Goal: Task Accomplishment & Management: Complete application form

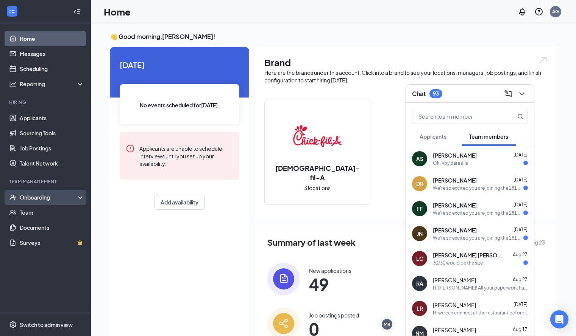
click at [48, 196] on div "Onboarding" at bounding box center [49, 198] width 58 height 8
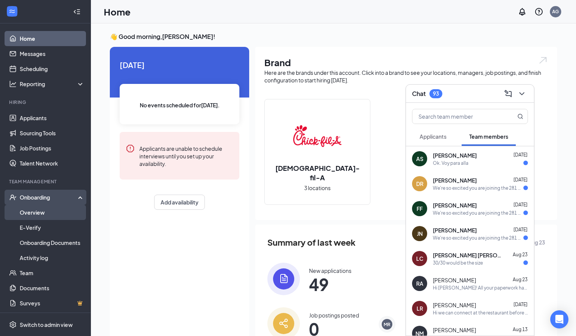
click at [54, 215] on link "Overview" at bounding box center [52, 212] width 65 height 15
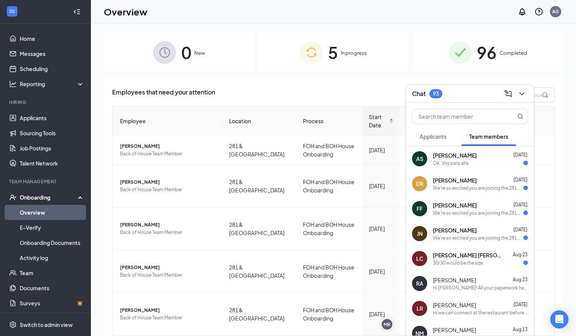
click at [295, 89] on div "Employees that need your attention" at bounding box center [333, 94] width 442 height 15
click at [520, 96] on icon "ChevronDown" at bounding box center [521, 93] width 9 height 9
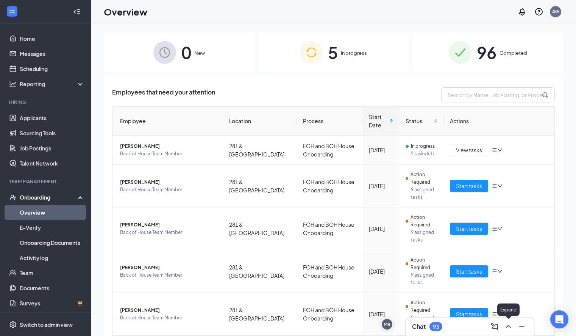
click at [505, 325] on icon "ChevronUp" at bounding box center [507, 326] width 9 height 9
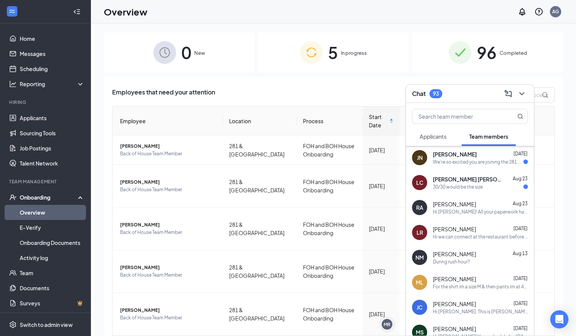
scroll to position [78, 0]
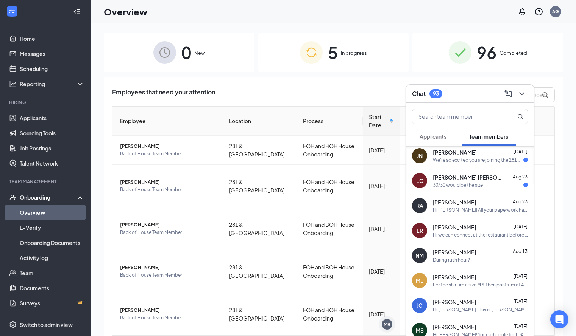
click at [480, 278] on div "[PERSON_NAME] [DATE]" at bounding box center [480, 278] width 95 height 8
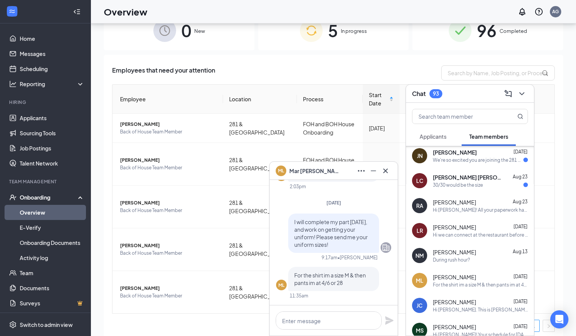
scroll to position [25, 0]
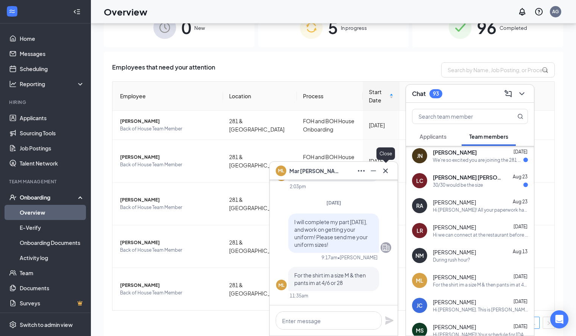
click at [386, 167] on icon "Cross" at bounding box center [385, 171] width 9 height 9
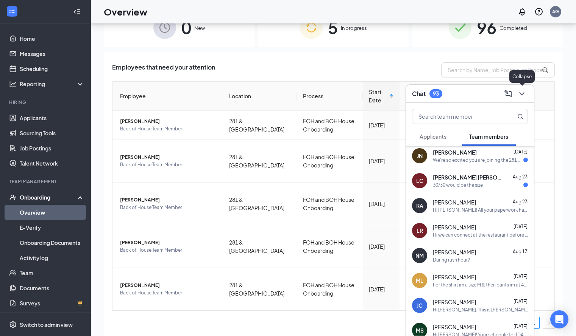
click at [522, 93] on icon "ChevronDown" at bounding box center [521, 93] width 9 height 9
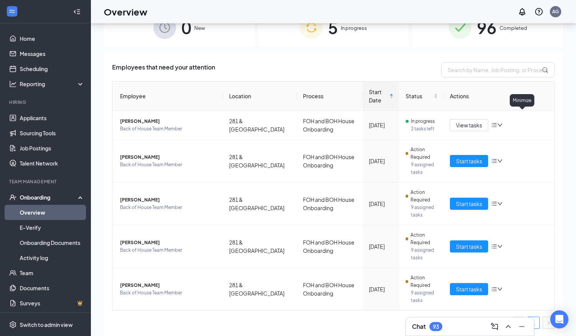
scroll to position [0, 0]
click at [497, 162] on icon "down" at bounding box center [499, 161] width 5 height 5
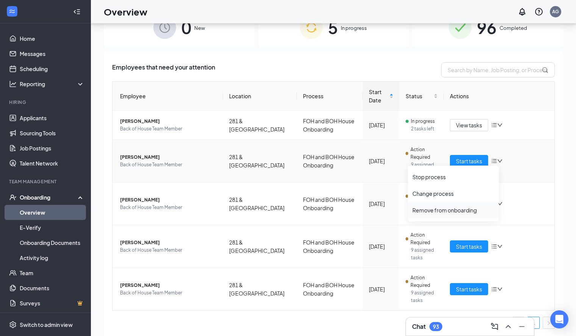
click at [449, 212] on div "Remove from onboarding" at bounding box center [453, 211] width 82 height 8
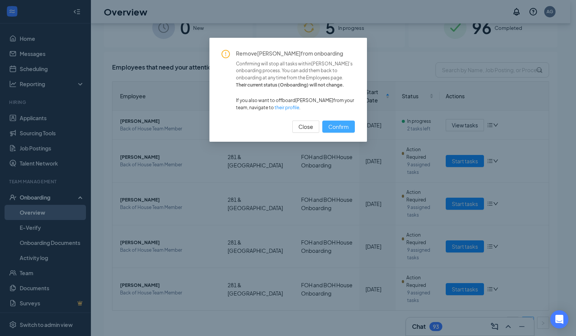
click at [344, 126] on span "Confirm" at bounding box center [338, 127] width 20 height 8
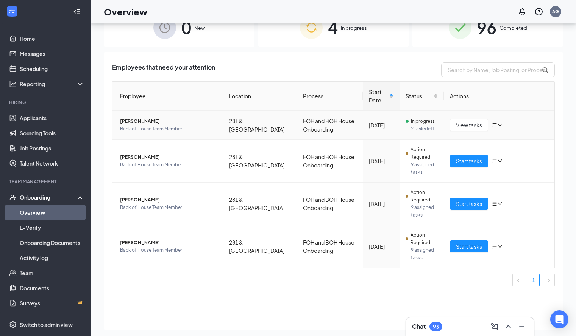
click at [415, 128] on span "2 tasks left" at bounding box center [424, 129] width 27 height 8
click at [460, 122] on span "View tasks" at bounding box center [469, 125] width 26 height 8
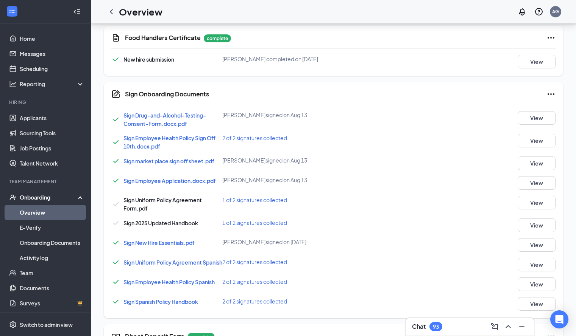
scroll to position [368, 0]
click at [537, 207] on button "View" at bounding box center [536, 202] width 38 height 14
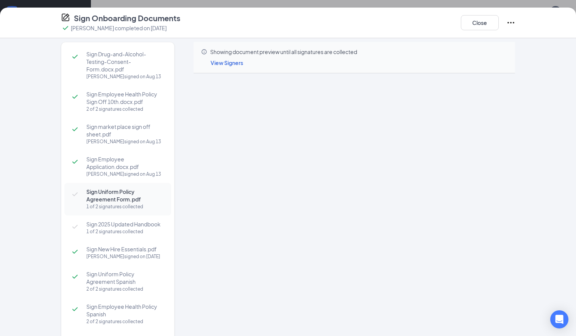
scroll to position [405, 0]
click at [210, 62] on span "View Signers" at bounding box center [226, 62] width 33 height 7
click at [425, 50] on div "Showing document preview until all signatures are collected" at bounding box center [354, 52] width 307 height 8
click at [498, 22] on button "Close" at bounding box center [480, 22] width 38 height 15
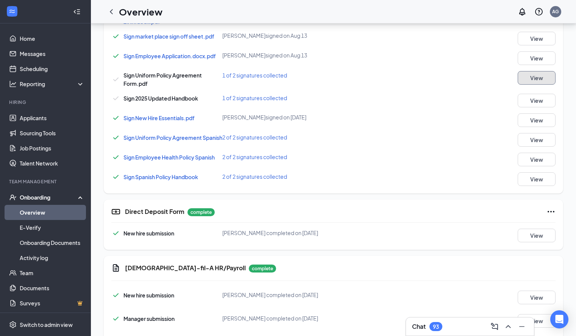
scroll to position [533, 0]
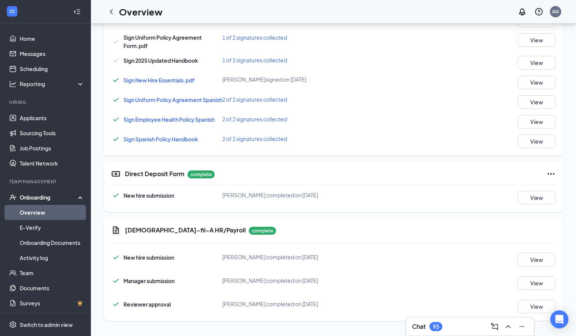
click at [45, 215] on link "Overview" at bounding box center [52, 212] width 65 height 15
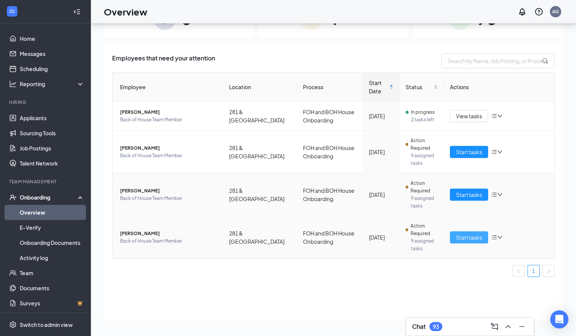
click at [469, 242] on button "Start tasks" at bounding box center [469, 238] width 38 height 12
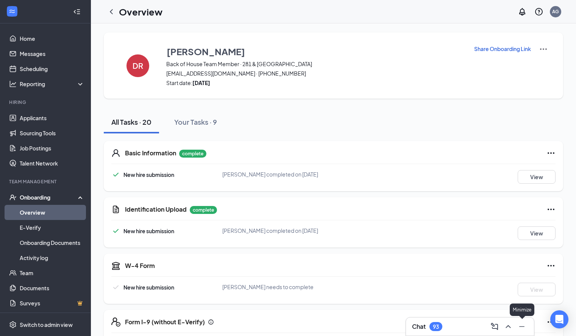
click at [512, 327] on icon "ChevronUp" at bounding box center [507, 326] width 9 height 9
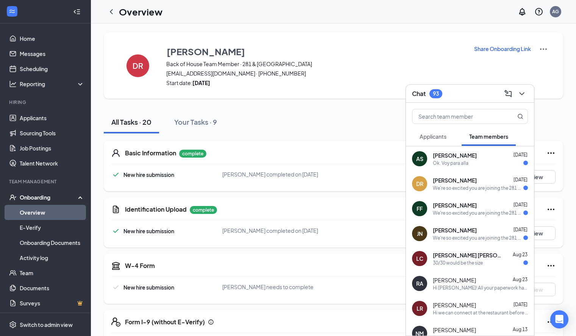
click at [463, 192] on div "[PERSON_NAME] [DATE] We're so excited you are joining the 281 & Trenton [DEMOGR…" at bounding box center [470, 183] width 128 height 25
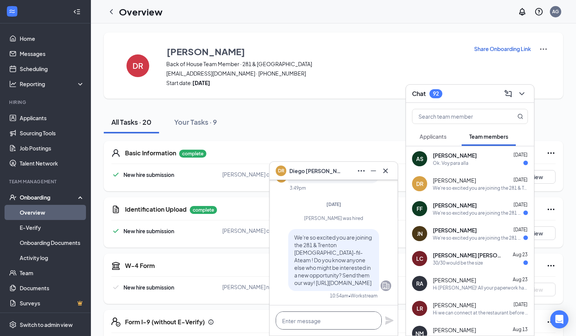
click at [299, 329] on textarea at bounding box center [329, 321] width 106 height 18
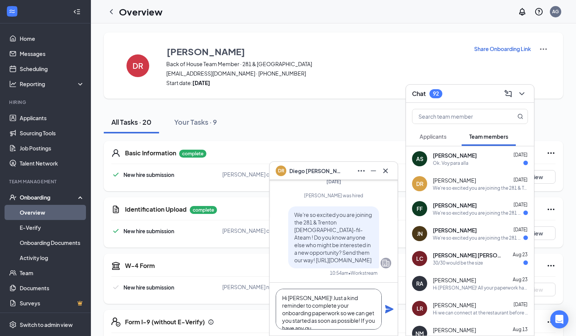
scroll to position [8, 0]
type textarea "Hi [PERSON_NAME]! Just a kind reminder to complete your onboarding paperwork so…"
click at [389, 311] on icon "Plane" at bounding box center [389, 309] width 8 height 8
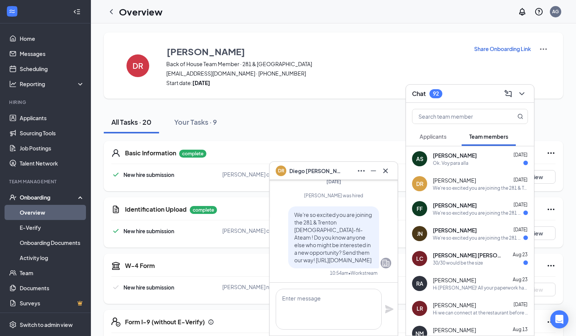
scroll to position [0, 0]
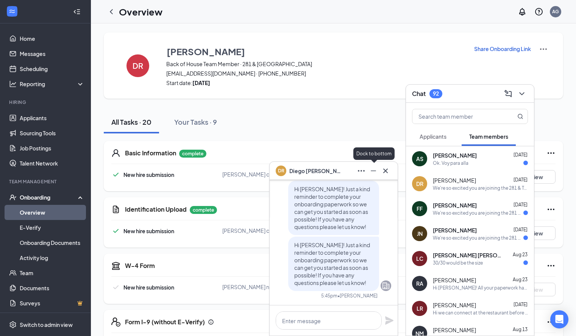
click at [371, 173] on icon "Minimize" at bounding box center [373, 171] width 9 height 9
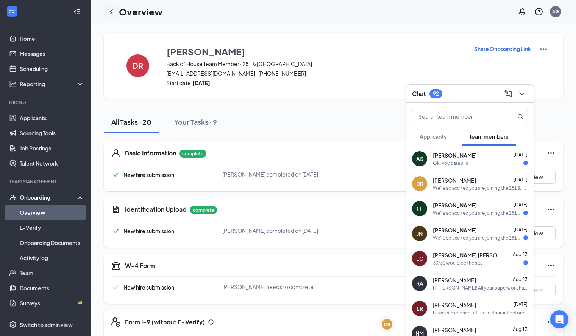
click at [112, 13] on icon "ChevronLeft" at bounding box center [111, 11] width 9 height 9
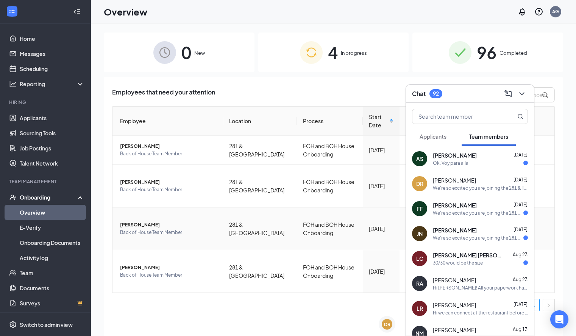
click at [344, 240] on td "FOH and BOH House Onboarding" at bounding box center [330, 229] width 66 height 43
click at [517, 93] on icon "ChevronDown" at bounding box center [521, 93] width 9 height 9
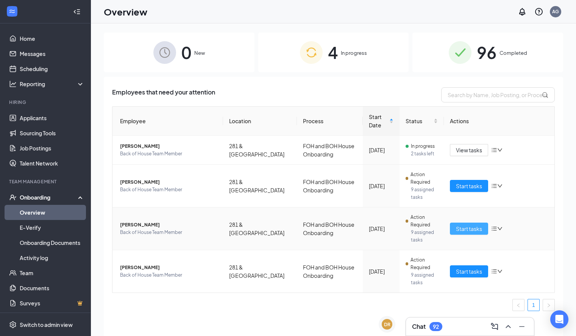
click at [470, 232] on span "Start tasks" at bounding box center [469, 229] width 26 height 8
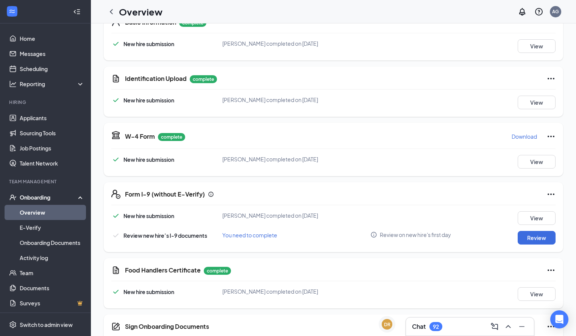
scroll to position [133, 0]
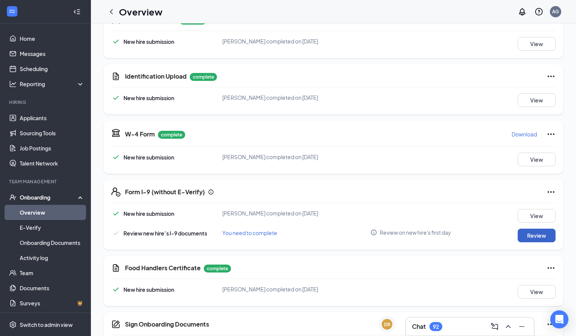
click at [534, 237] on button "Review" at bounding box center [536, 236] width 38 height 14
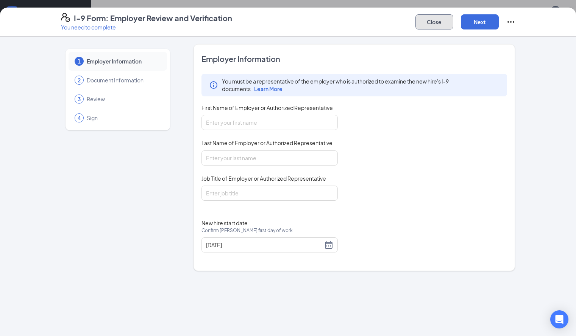
click at [453, 16] on button "Close" at bounding box center [434, 21] width 38 height 15
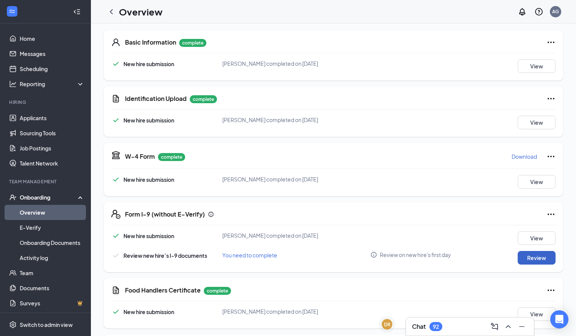
scroll to position [111, 0]
click at [536, 126] on button "View" at bounding box center [536, 123] width 38 height 14
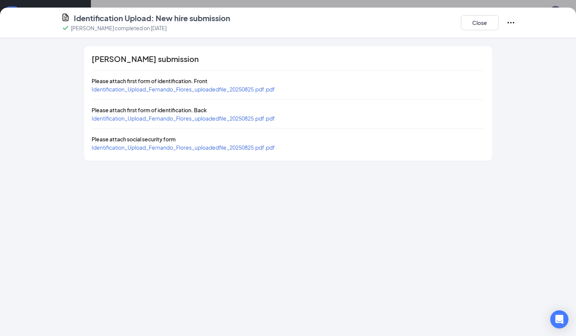
click at [205, 88] on span "Identification_Upload_Fernando_Flores_uploadedfile_20250825.pdf.pdf" at bounding box center [183, 89] width 183 height 7
click at [185, 147] on span "Identification_Upload_Fernando_Flores_uploadedfile_20250825.pdf.pdf" at bounding box center [183, 147] width 183 height 7
click at [515, 31] on div "Close" at bounding box center [488, 23] width 55 height 20
click at [515, 30] on div "Close" at bounding box center [488, 23] width 55 height 20
click at [500, 22] on div "Identification Upload: New hire submission [PERSON_NAME] completed on [DATE] Cl…" at bounding box center [288, 23] width 484 height 20
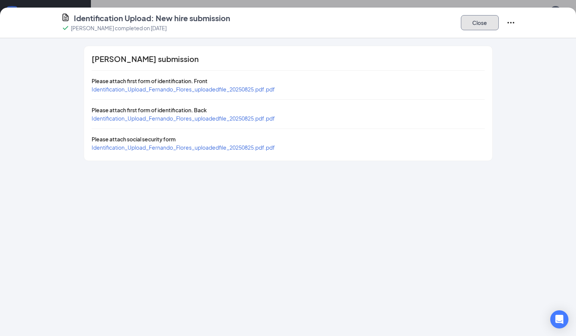
click at [498, 23] on button "Close" at bounding box center [480, 22] width 38 height 15
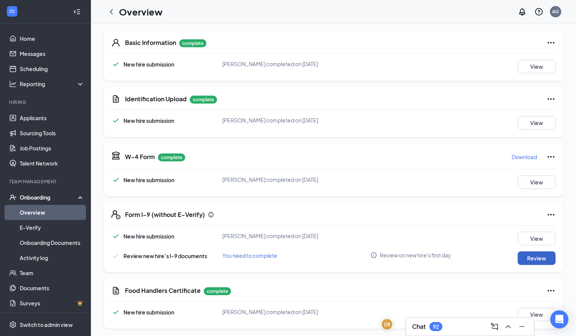
click at [536, 256] on button "Review" at bounding box center [536, 259] width 38 height 14
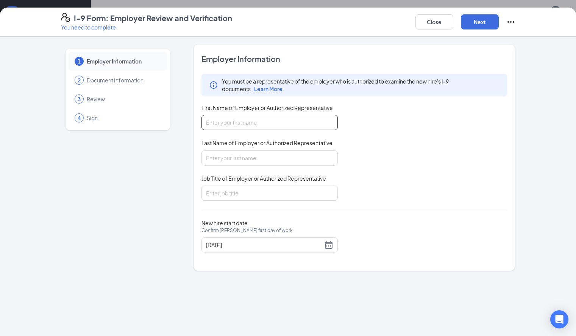
click at [257, 123] on input "First Name of Employer or Authorized Representative" at bounding box center [269, 122] width 136 height 15
type input "Amber"
click at [259, 159] on input "Last Name of Employer or Authorized Representative" at bounding box center [269, 158] width 136 height 15
type input "[PERSON_NAME]"
click at [257, 195] on input "Job Title of Employer or Authorized Representative" at bounding box center [269, 193] width 136 height 15
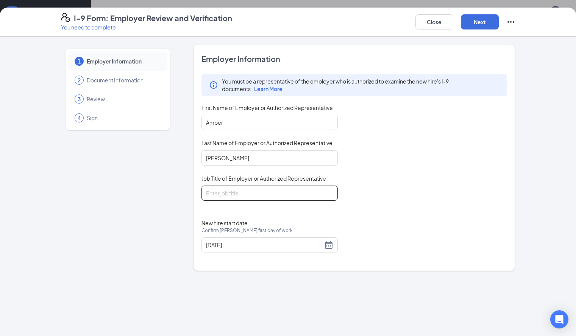
type input "Assistant FOH Director"
click at [498, 14] on button "Next" at bounding box center [480, 21] width 38 height 15
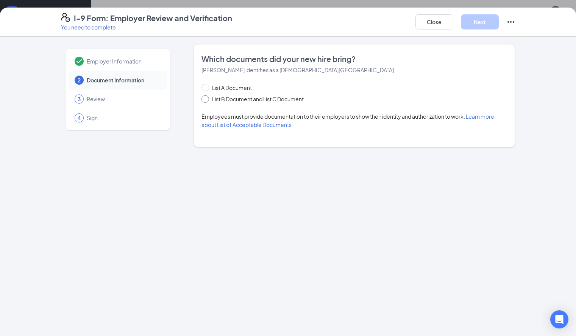
click at [201, 101] on span at bounding box center [205, 99] width 8 height 8
click at [201, 101] on input "List B Document and List C Document" at bounding box center [203, 97] width 5 height 5
radio input "true"
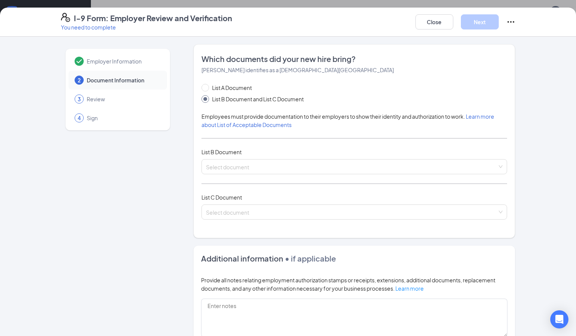
click at [163, 318] on div "Employer Information 2 Document Information 3 Review 4 Sign Which documents did…" at bounding box center [288, 241] width 454 height 395
click at [263, 169] on input "search" at bounding box center [351, 165] width 291 height 11
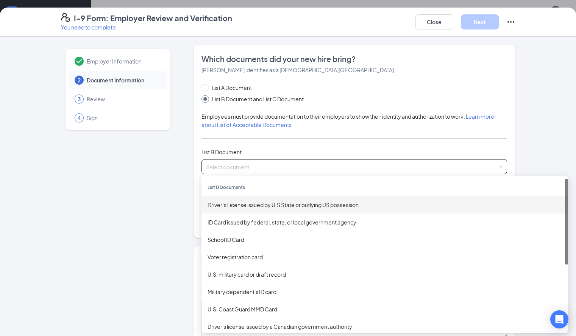
click at [259, 206] on div "Driver’s License issued by U.S State or outlying US possession" at bounding box center [384, 205] width 354 height 8
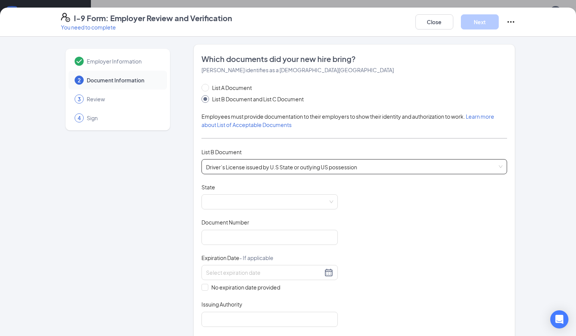
click at [259, 206] on span at bounding box center [269, 202] width 127 height 14
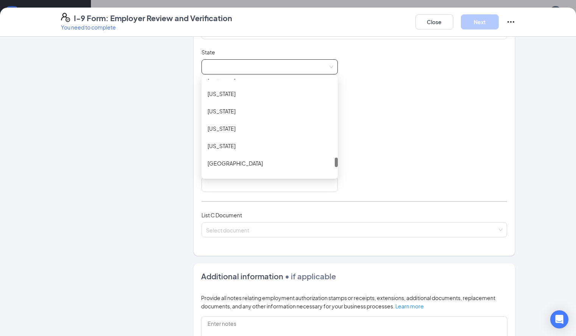
scroll to position [788, 0]
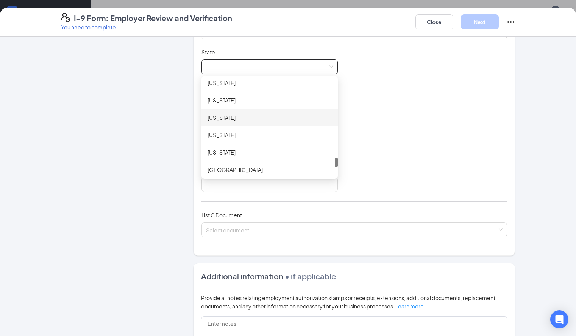
click at [215, 111] on div "[US_STATE]" at bounding box center [269, 117] width 136 height 17
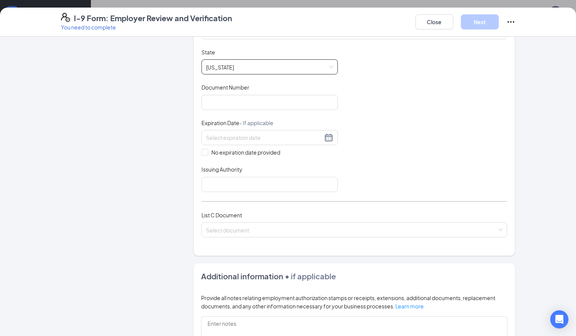
scroll to position [103, 0]
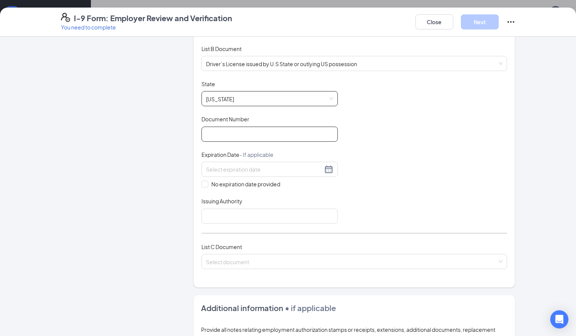
click at [288, 135] on input "Document Number" at bounding box center [269, 134] width 136 height 15
type input "44541028"
click at [304, 168] on div at bounding box center [269, 169] width 127 height 9
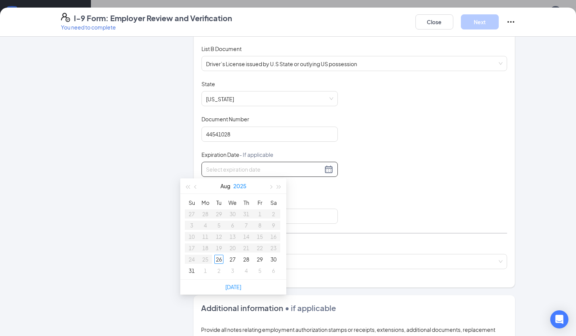
click at [244, 188] on button "2025" at bounding box center [239, 186] width 13 height 15
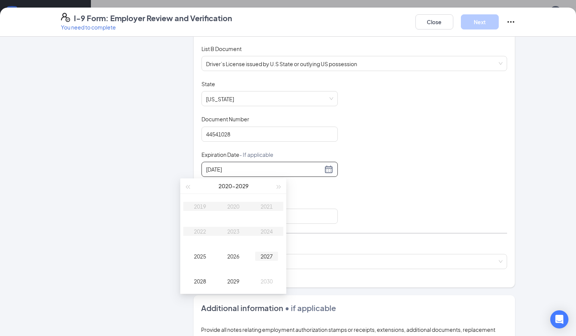
type input "[DATE]"
click at [277, 186] on span "button" at bounding box center [279, 187] width 4 height 4
click at [232, 229] on div "2033" at bounding box center [233, 231] width 23 height 9
click at [203, 256] on div "[DATE]" at bounding box center [199, 256] width 23 height 9
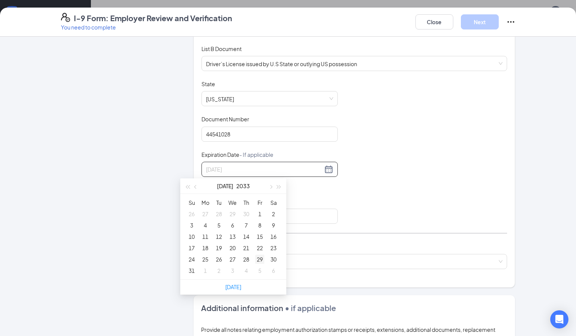
type input "[DATE]"
click at [259, 256] on div "29" at bounding box center [259, 259] width 9 height 9
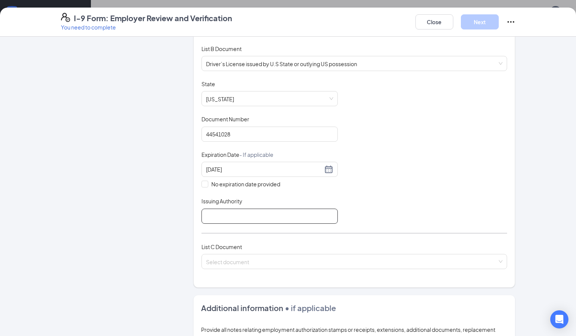
click at [262, 220] on input "Issuing Authority" at bounding box center [269, 216] width 136 height 15
type input "[US_STATE]"
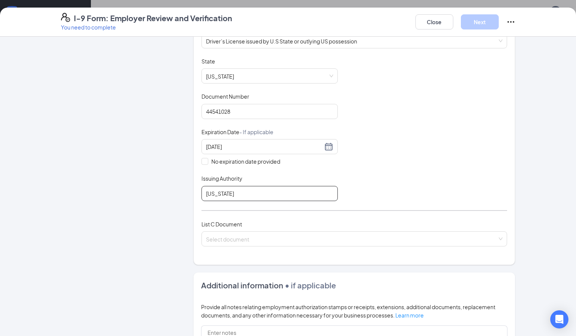
scroll to position [126, 0]
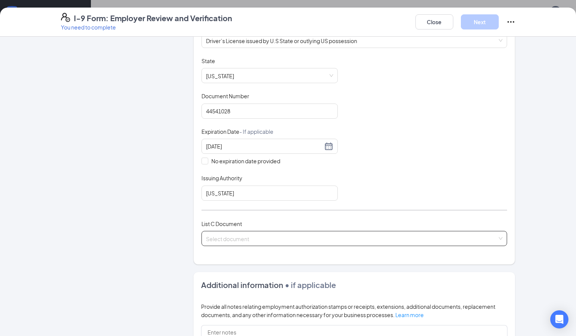
click at [301, 242] on input "search" at bounding box center [351, 237] width 291 height 11
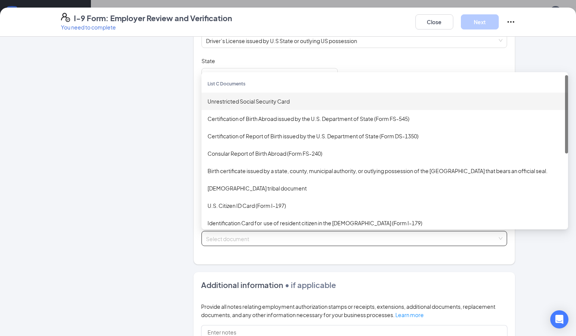
click at [258, 104] on div "Unrestricted Social Security Card" at bounding box center [384, 101] width 354 height 8
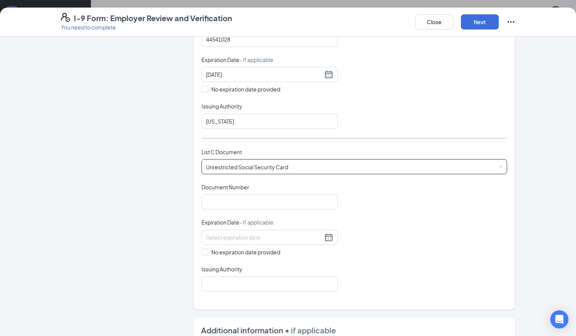
scroll to position [199, 0]
click at [270, 201] on input "Document Number" at bounding box center [269, 201] width 136 height 15
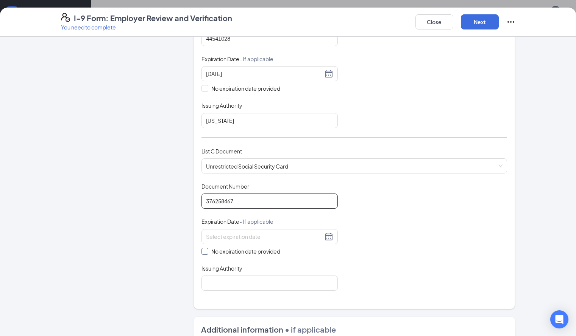
type input "376258467"
click at [201, 252] on input "No expiration date provided" at bounding box center [203, 250] width 5 height 5
checkbox input "true"
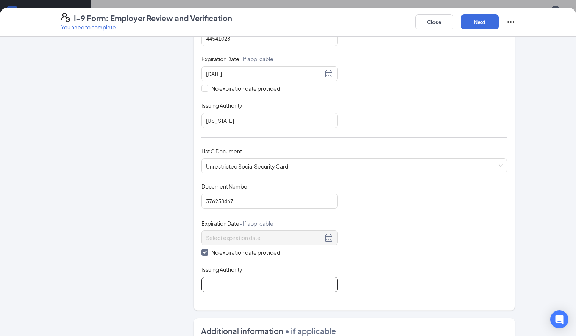
click at [201, 287] on input "Issuing Authority" at bounding box center [269, 284] width 136 height 15
type input "[GEOGRAPHIC_DATA]"
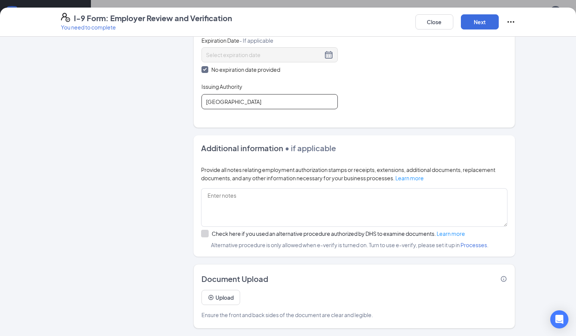
scroll to position [87, 0]
click at [498, 23] on button "Next" at bounding box center [480, 21] width 38 height 15
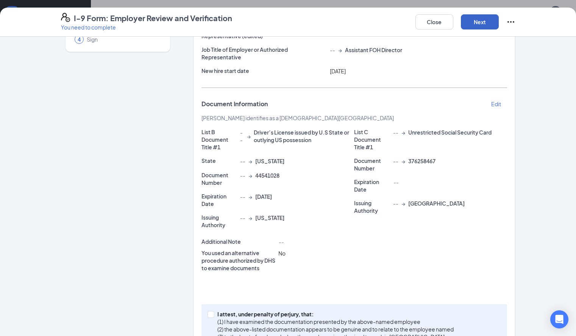
scroll to position [118, 0]
click at [207, 312] on input "I attest, under penalty of [PERSON_NAME], that: (1) I have examined the documen…" at bounding box center [209, 314] width 5 height 5
checkbox input "true"
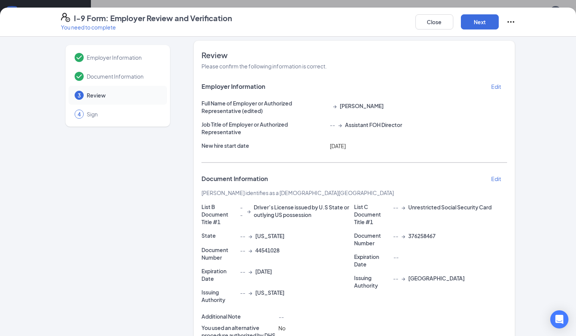
scroll to position [4, 0]
click at [498, 20] on button "Next" at bounding box center [480, 21] width 38 height 15
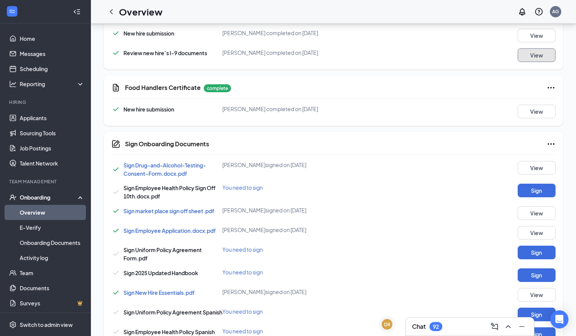
scroll to position [181, 0]
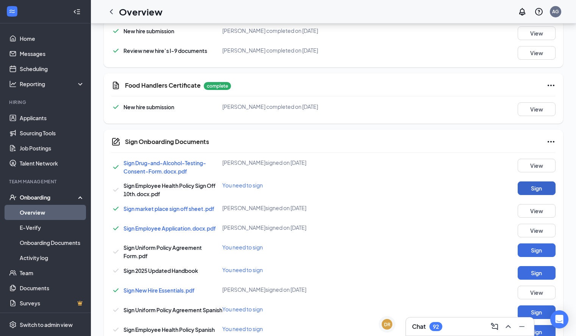
click at [531, 190] on button "Sign" at bounding box center [536, 189] width 38 height 14
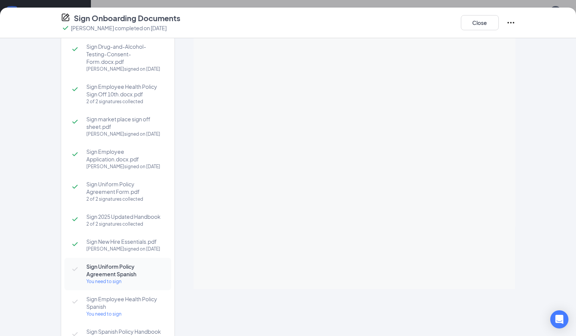
scroll to position [0, 0]
